Goal: Information Seeking & Learning: Learn about a topic

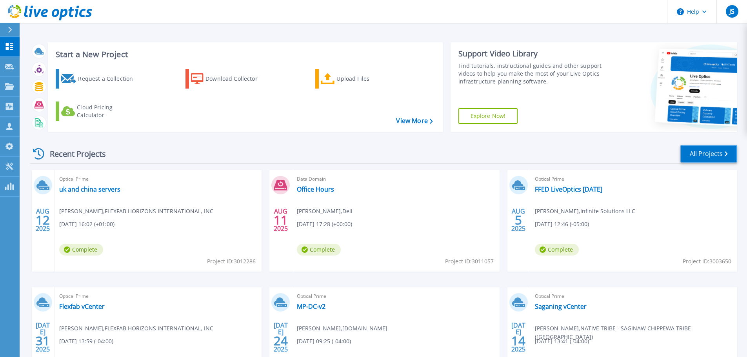
click at [690, 157] on link "All Projects" at bounding box center [708, 154] width 57 height 18
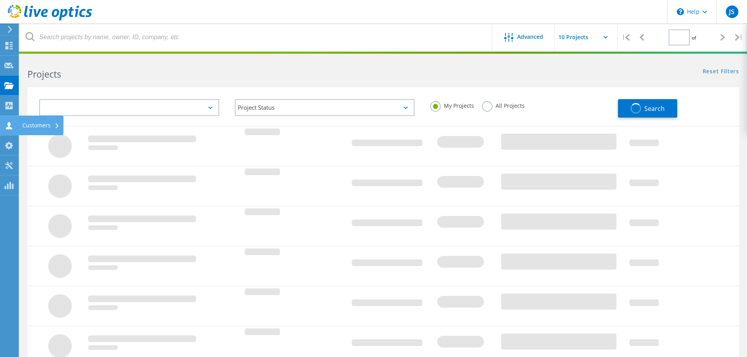
type input "1"
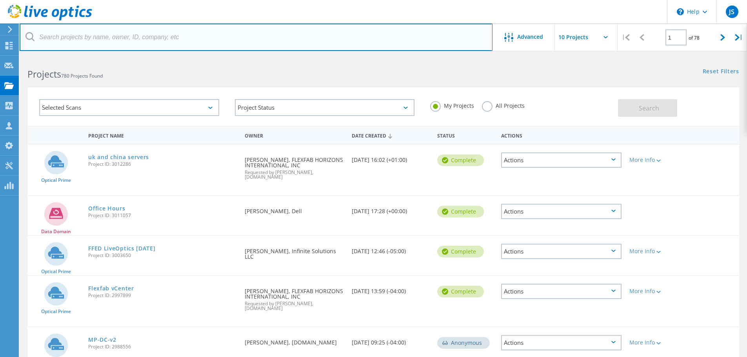
click at [102, 35] on input "text" at bounding box center [256, 37] width 473 height 27
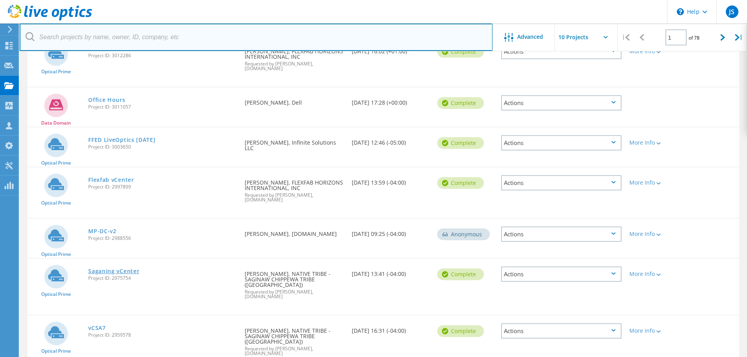
scroll to position [118, 0]
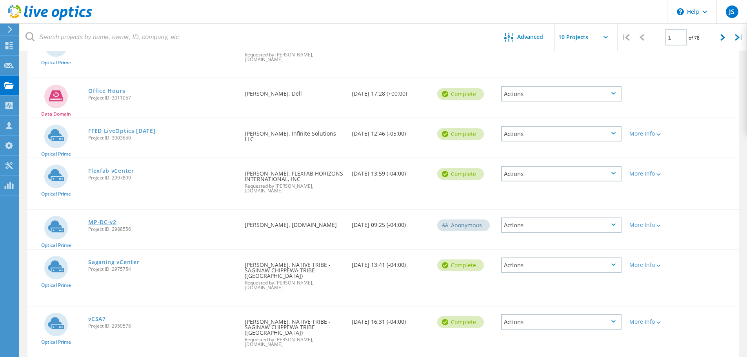
click at [109, 220] on link "MP-DC-v2" at bounding box center [102, 222] width 28 height 5
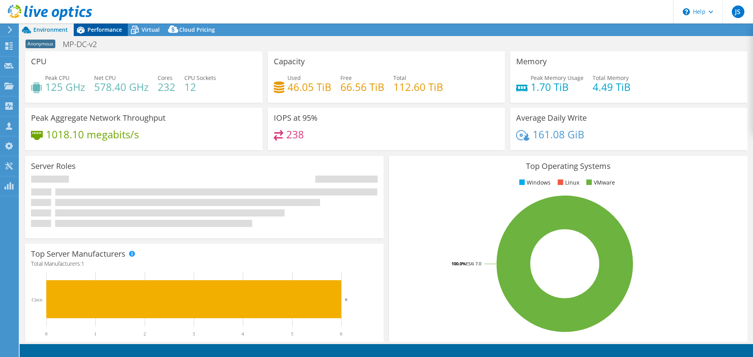
select select "USWest"
click at [107, 32] on span "Performance" at bounding box center [104, 29] width 34 height 7
select select "USWest"
select select "USD"
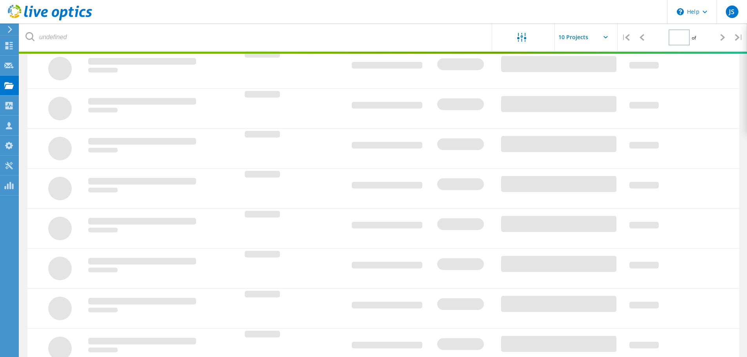
type input "1"
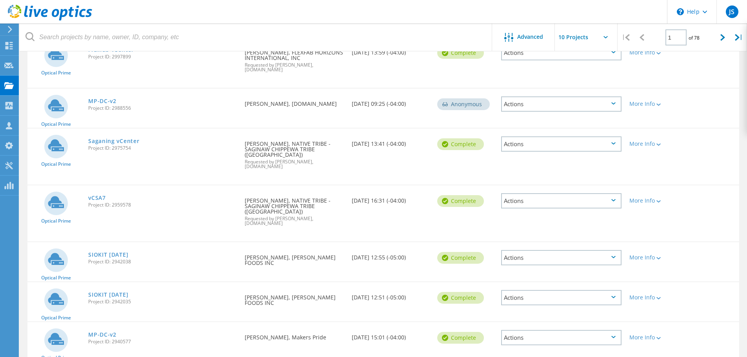
scroll to position [245, 0]
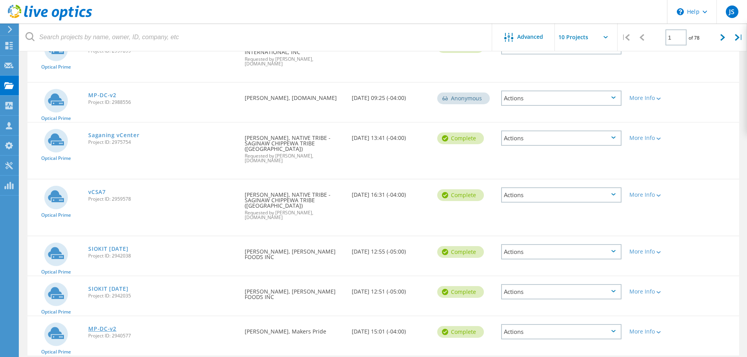
click at [103, 326] on link "MP-DC-v2" at bounding box center [102, 328] width 28 height 5
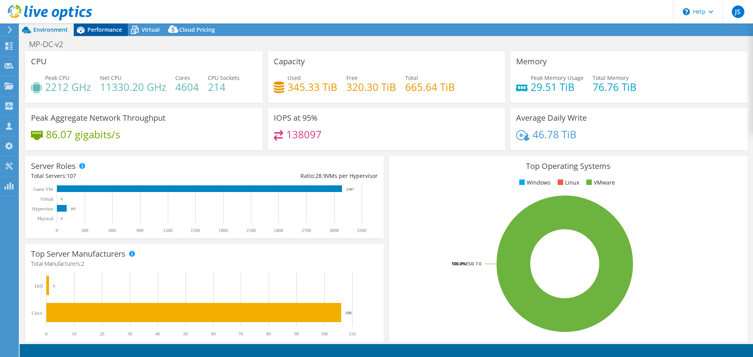
select select "USWest"
select select "USD"
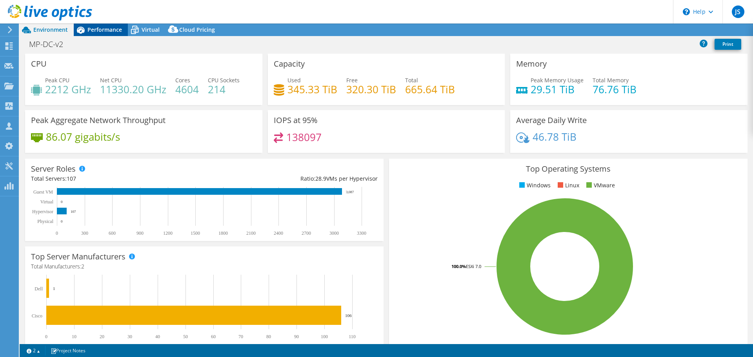
click at [87, 28] on icon at bounding box center [81, 30] width 14 height 14
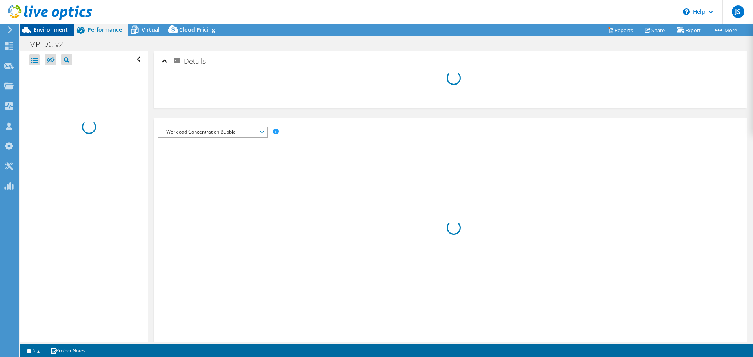
click at [52, 28] on span "Environment" at bounding box center [50, 29] width 34 height 7
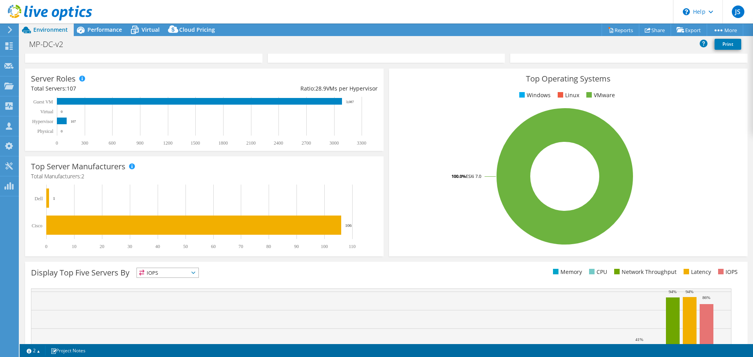
scroll to position [78, 0]
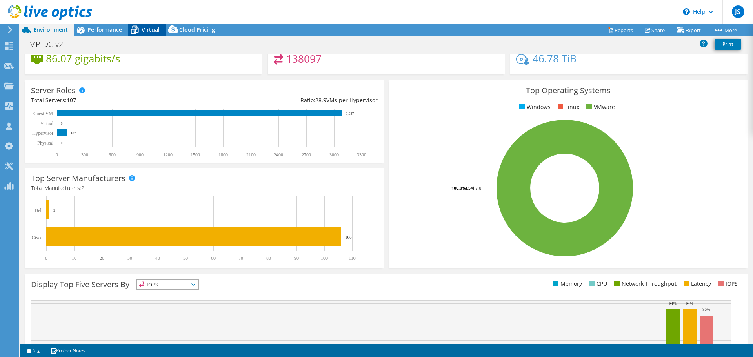
click at [151, 31] on span "Virtual" at bounding box center [151, 29] width 18 height 7
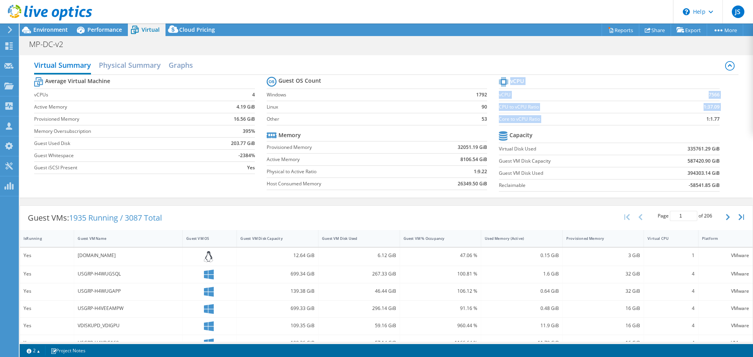
drag, startPoint x: 715, startPoint y: 118, endPoint x: 701, endPoint y: 118, distance: 14.1
click at [701, 118] on section "vCPU vCPU 7566 CPU to vCPU Ratio 1:37.09 Core to vCPU Ratio 1:1.77 Capacity Vir…" at bounding box center [615, 135] width 232 height 120
click at [718, 120] on section "vCPU vCPU 7566 CPU to vCPU Ratio 1:37.09 Core to vCPU Ratio 1:1.77 Capacity Vir…" at bounding box center [615, 135] width 232 height 120
drag, startPoint x: 721, startPoint y: 120, endPoint x: 698, endPoint y: 120, distance: 22.7
click at [698, 120] on section "vCPU vCPU 7566 CPU to vCPU Ratio 1:37.09 Core to vCPU Ratio 1:1.77 Capacity Vir…" at bounding box center [615, 135] width 232 height 120
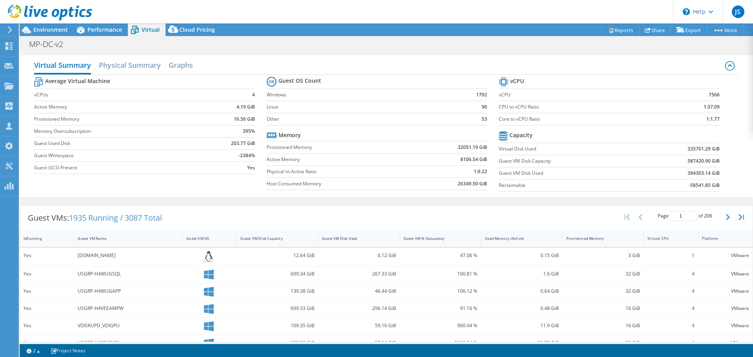
click at [728, 128] on div "Average Virtual Machine vCPUs 4 Active Memory 4.19 GiB Provisioned Memory 16.56…" at bounding box center [386, 135] width 704 height 121
drag, startPoint x: 719, startPoint y: 120, endPoint x: 697, endPoint y: 121, distance: 22.8
click at [697, 121] on section "vCPU vCPU 7566 CPU to vCPU Ratio 1:37.09 Core to vCPU Ratio 1:1.77 Capacity Vir…" at bounding box center [615, 135] width 232 height 120
click at [56, 31] on span "Environment" at bounding box center [50, 29] width 34 height 7
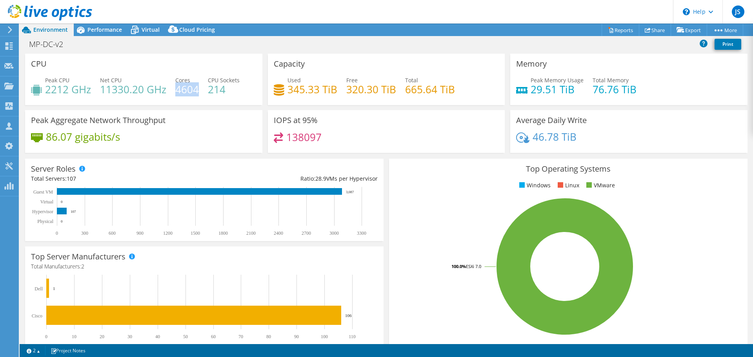
drag, startPoint x: 197, startPoint y: 89, endPoint x: 176, endPoint y: 89, distance: 20.8
click at [176, 89] on h4 "4604" at bounding box center [187, 89] width 24 height 9
click at [185, 86] on h4 "4604" at bounding box center [187, 89] width 24 height 9
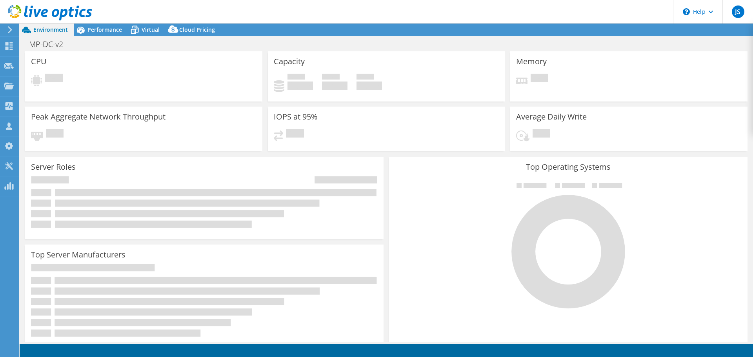
select select "USWest"
select select "USD"
